Goal: Task Accomplishment & Management: Manage account settings

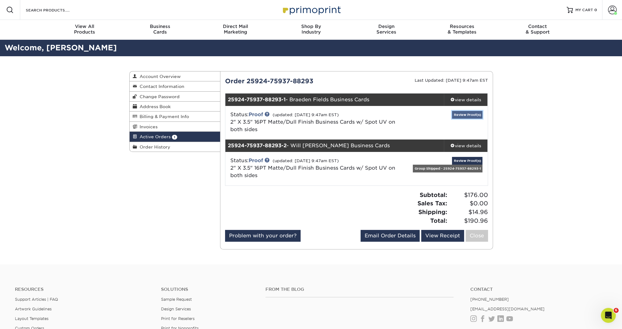
click at [465, 114] on link "Review Proof(s)" at bounding box center [467, 115] width 30 height 8
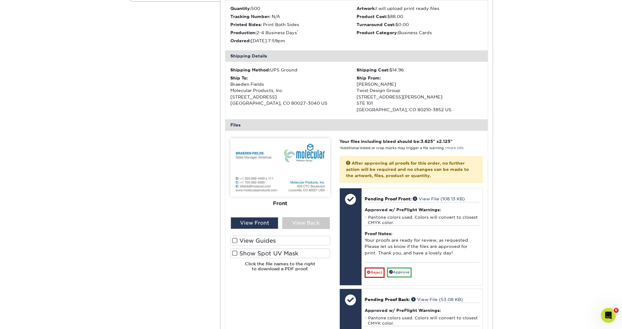
scroll to position [151, 0]
click at [305, 225] on div "View Back" at bounding box center [306, 223] width 48 height 12
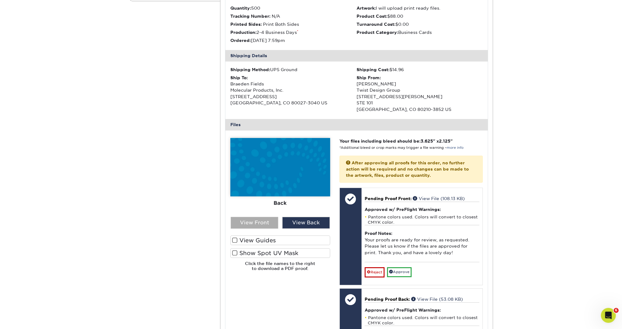
click at [255, 225] on div "View Front" at bounding box center [255, 223] width 48 height 12
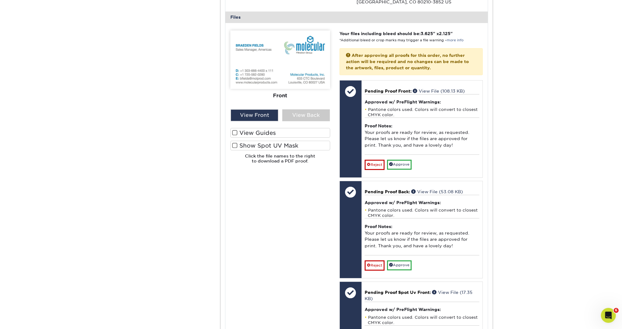
scroll to position [222, 0]
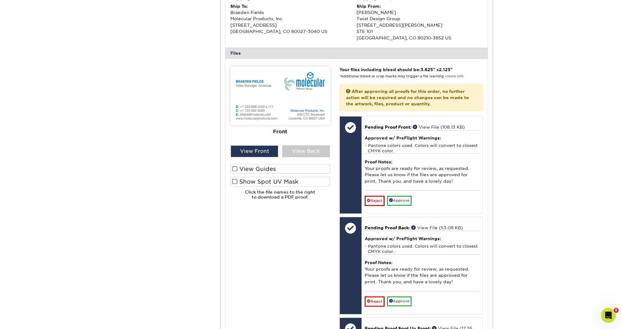
click at [232, 181] on span at bounding box center [234, 182] width 5 height 6
click at [0, 0] on input "Show Spot UV Mask" at bounding box center [0, 0] width 0 height 0
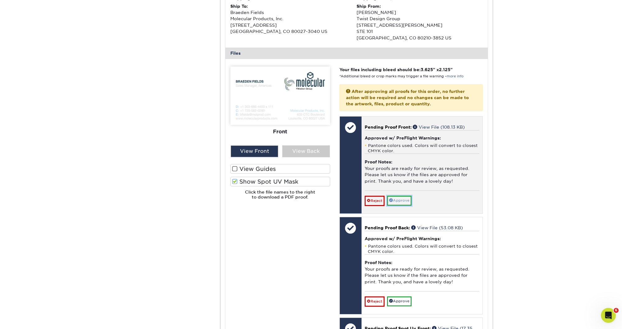
click at [402, 199] on link "Approve" at bounding box center [399, 201] width 25 height 10
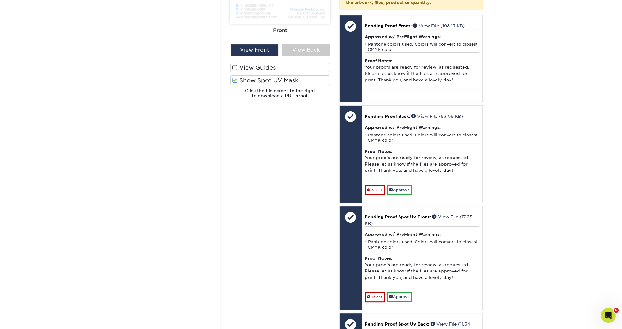
scroll to position [286, 0]
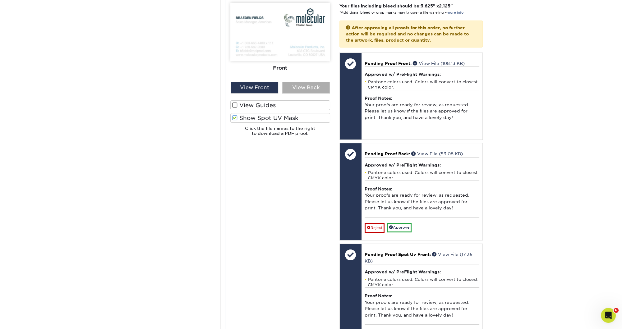
click at [305, 90] on div "View Back" at bounding box center [306, 88] width 48 height 12
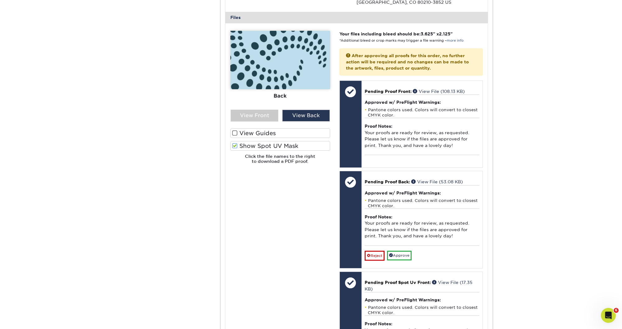
scroll to position [229, 0]
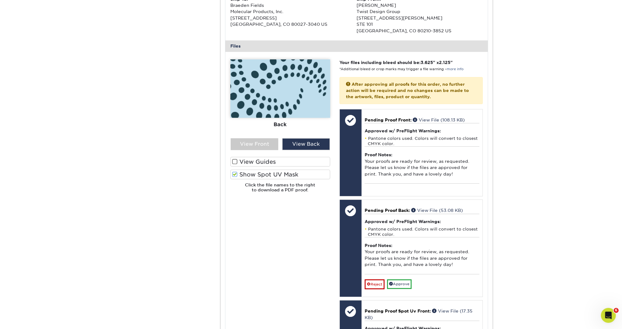
click at [233, 173] on span at bounding box center [234, 175] width 5 height 6
click at [0, 0] on input "Show Spot UV Mask" at bounding box center [0, 0] width 0 height 0
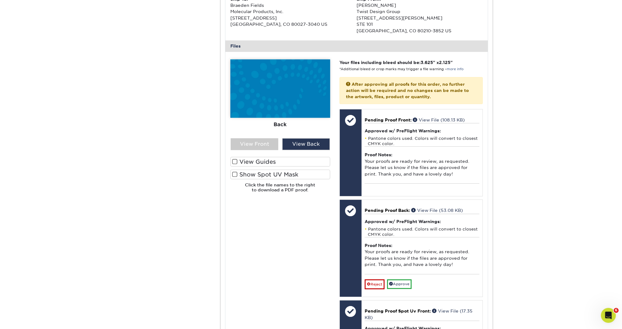
click at [291, 174] on label "Show Spot UV Mask" at bounding box center [280, 175] width 100 height 10
click at [0, 0] on input "Show Spot UV Mask" at bounding box center [0, 0] width 0 height 0
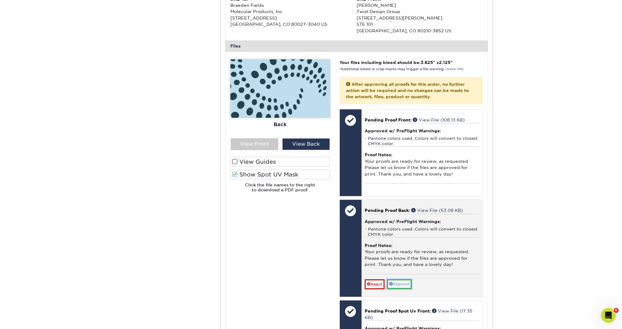
click at [404, 284] on link "Approve" at bounding box center [399, 284] width 25 height 10
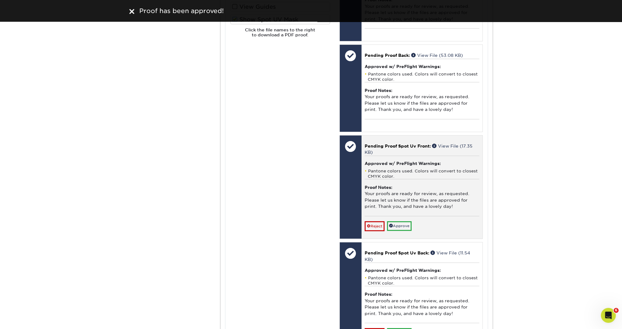
scroll to position [439, 0]
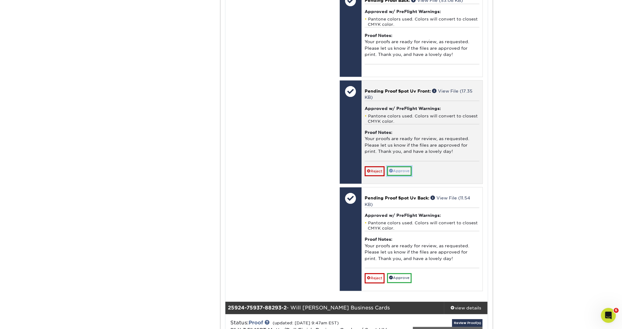
click at [405, 171] on link "Approve" at bounding box center [399, 171] width 25 height 10
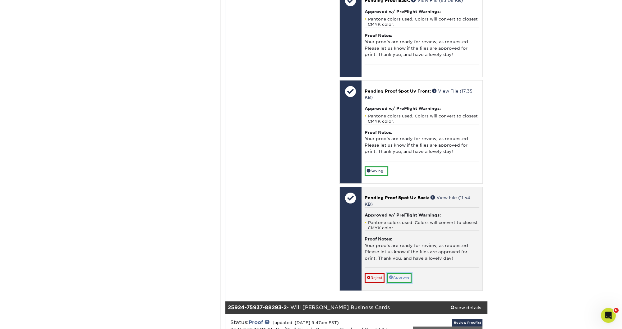
click at [402, 277] on link "Approve" at bounding box center [399, 278] width 25 height 10
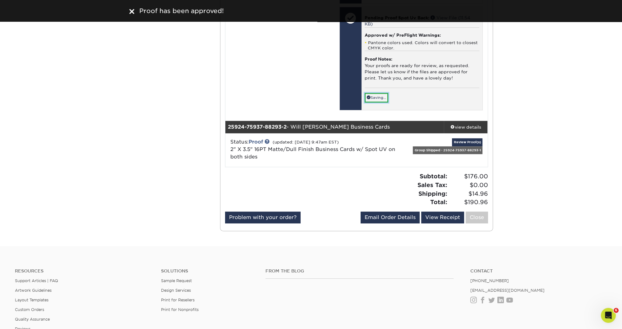
scroll to position [623, 0]
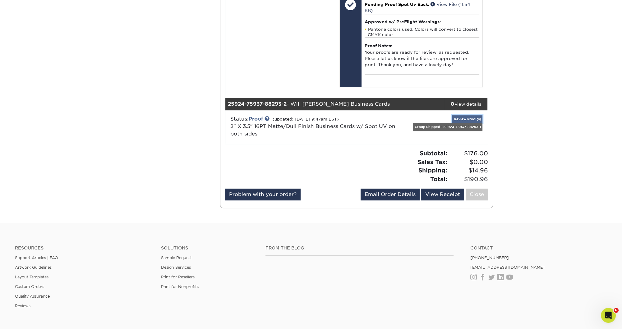
click at [469, 116] on link "Review Proof(s)" at bounding box center [467, 119] width 30 height 8
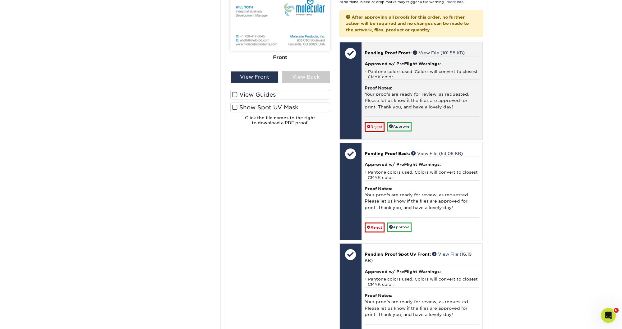
scroll to position [868, 0]
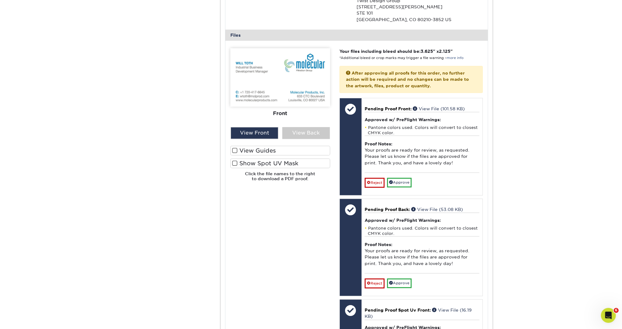
click at [232, 162] on span at bounding box center [234, 163] width 5 height 6
click at [0, 0] on input "Show Spot UV Mask" at bounding box center [0, 0] width 0 height 0
click at [304, 132] on div "View Back" at bounding box center [306, 133] width 48 height 12
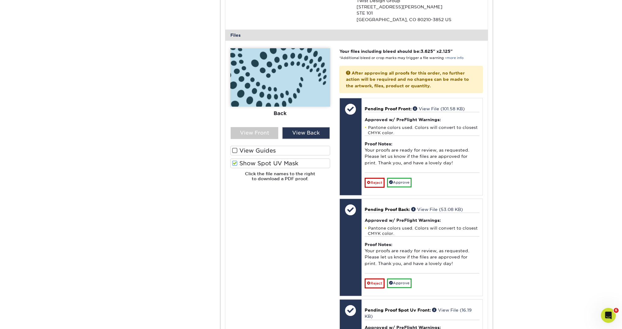
click at [236, 162] on span at bounding box center [234, 163] width 5 height 6
click at [0, 0] on input "Show Spot UV Mask" at bounding box center [0, 0] width 0 height 0
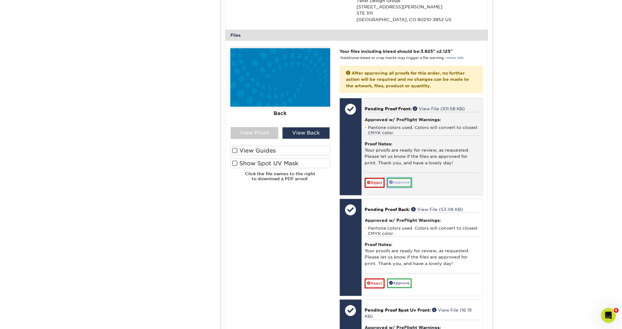
click at [407, 181] on link "Approve" at bounding box center [399, 183] width 25 height 10
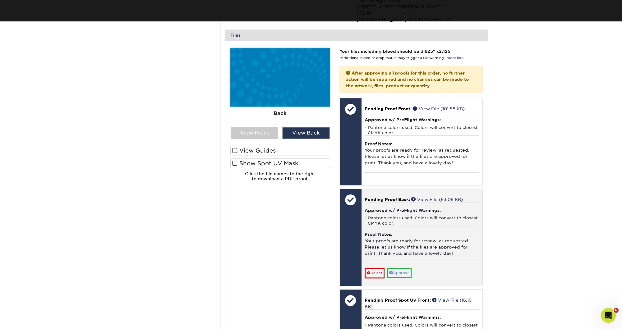
click at [401, 281] on div "Pending Proof Back: View File (53.08 KB) Approved w/ PreFlight Warnings: Panton…" at bounding box center [421, 237] width 121 height 97
click at [401, 271] on link "Approve" at bounding box center [399, 273] width 25 height 10
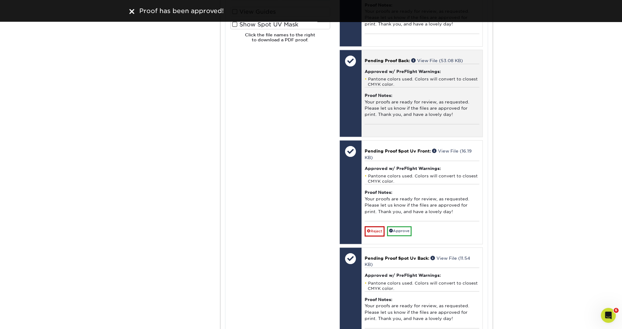
scroll to position [1082, 0]
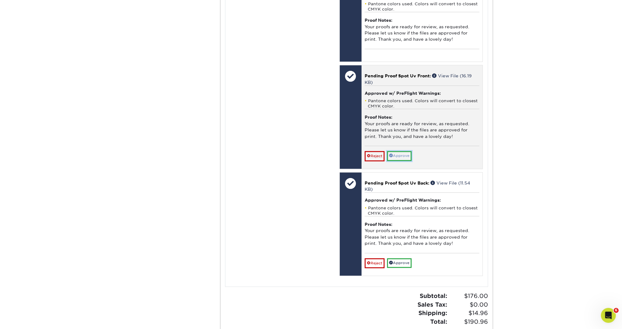
click at [405, 153] on link "Approve" at bounding box center [399, 156] width 25 height 10
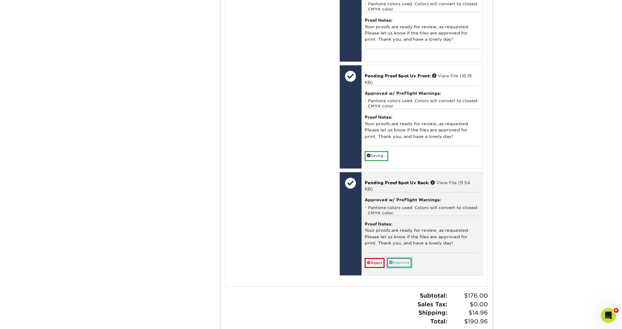
click at [403, 261] on link "Approve" at bounding box center [399, 263] width 25 height 10
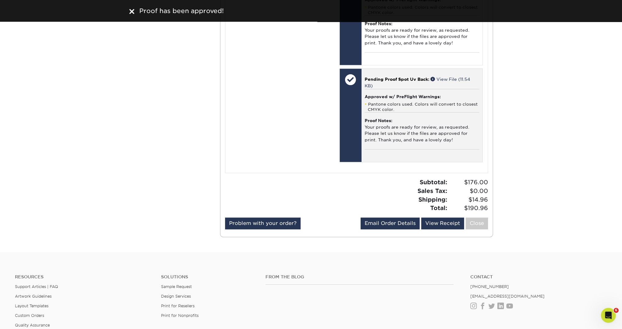
scroll to position [1108, 0]
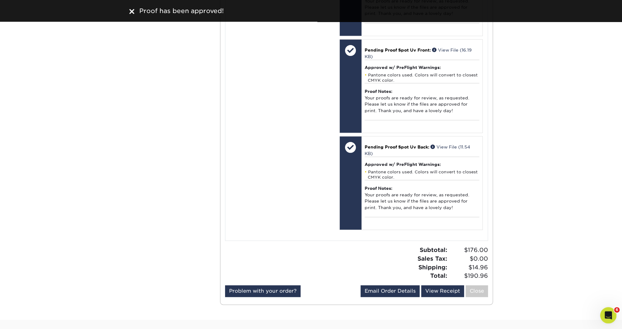
click at [611, 311] on div "Open Intercom Messenger" at bounding box center [607, 314] width 21 height 21
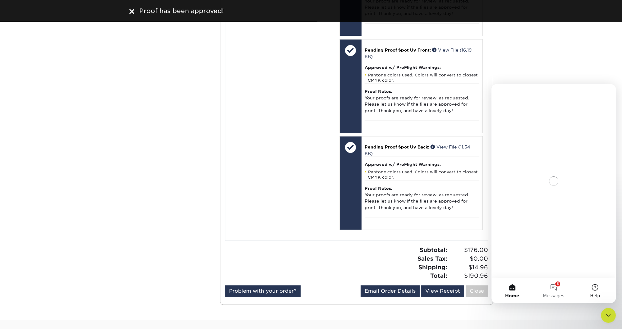
scroll to position [0, 0]
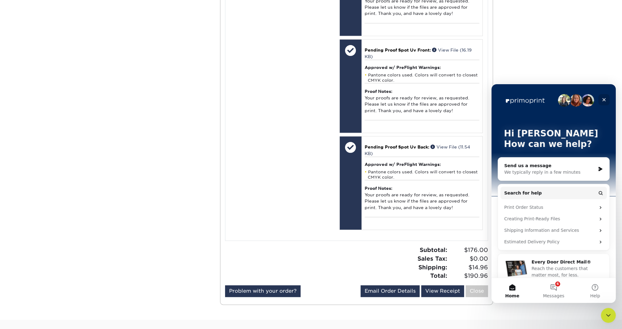
click at [605, 101] on icon "Close" at bounding box center [603, 99] width 5 height 5
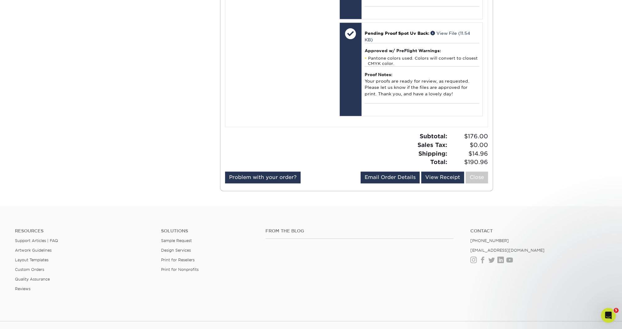
scroll to position [1222, 0]
click at [480, 174] on link "Close" at bounding box center [476, 177] width 22 height 12
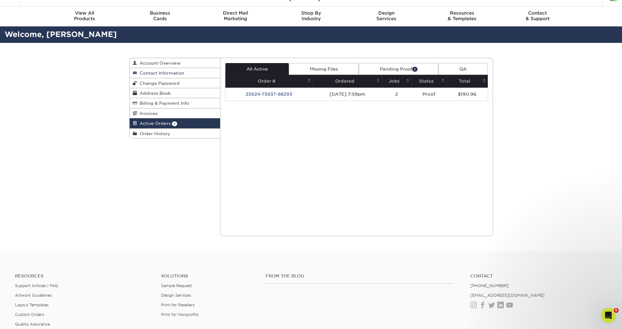
scroll to position [0, 0]
